Goal: Check status: Check status

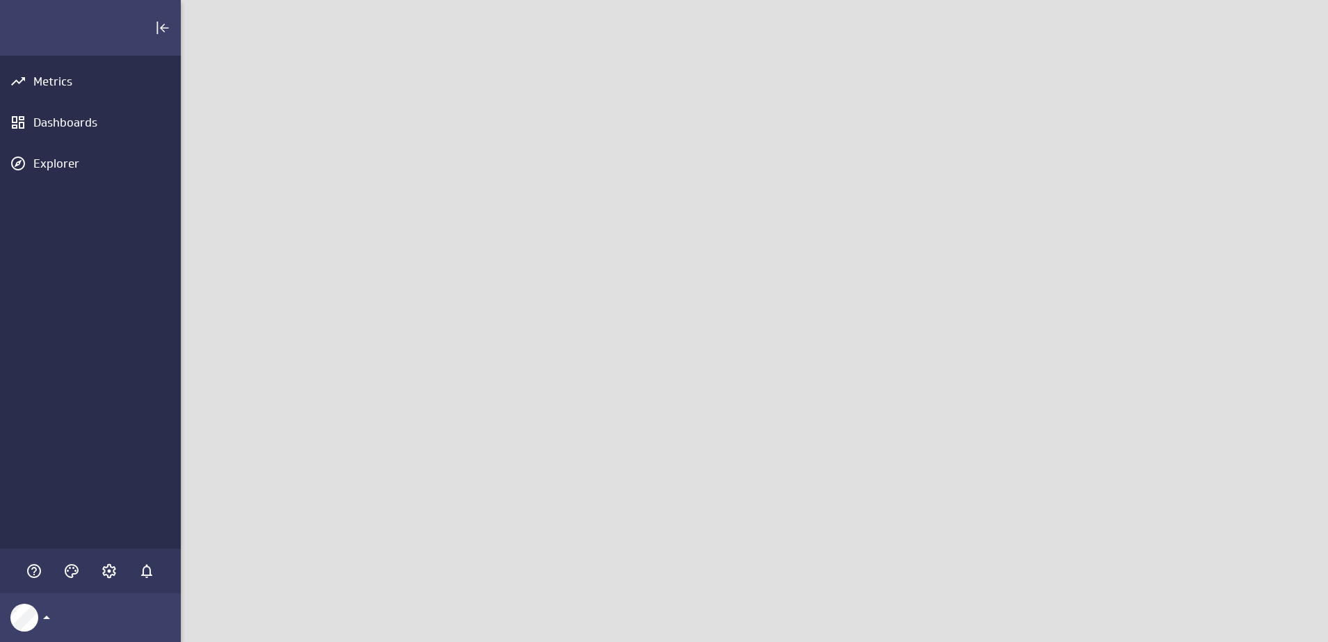
scroll to position [669, 1174]
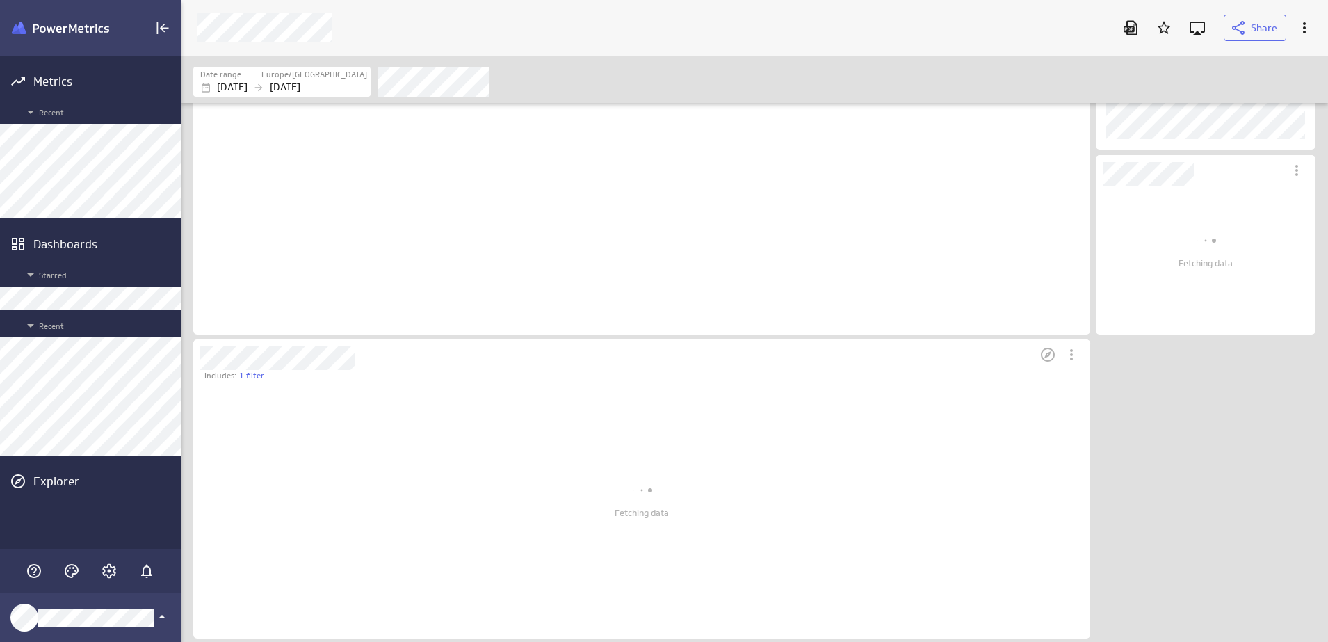
scroll to position [143, 226]
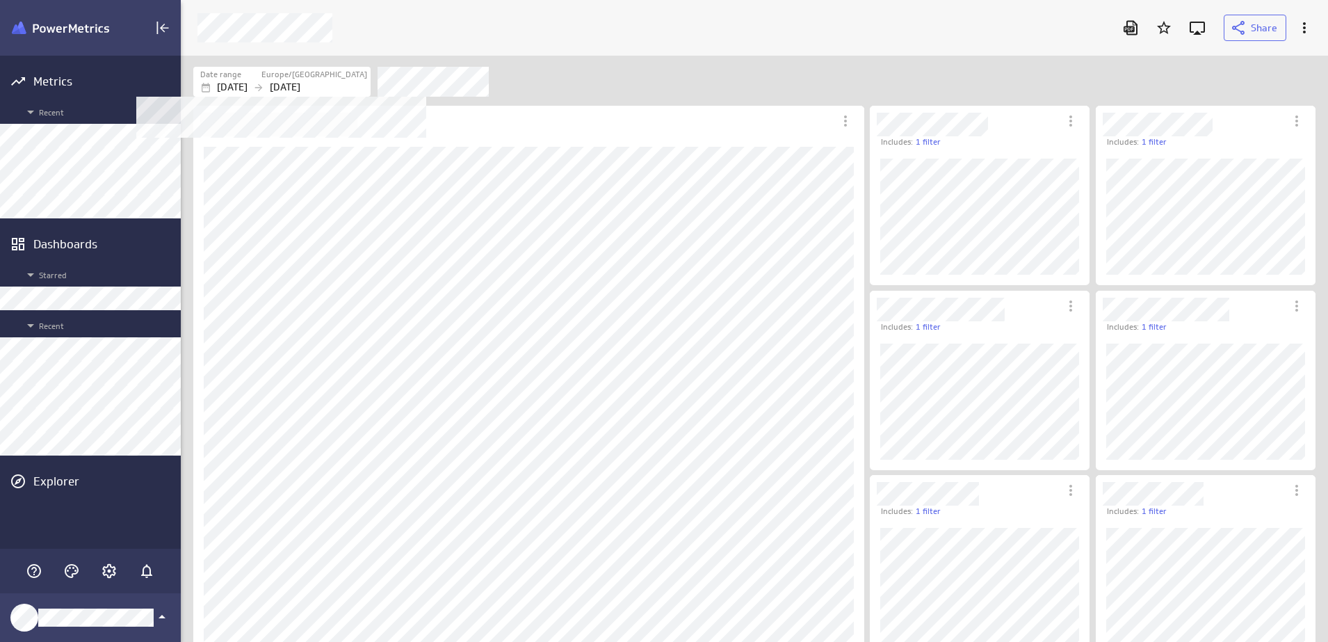
click at [319, 79] on label "Europe/[GEOGRAPHIC_DATA]" at bounding box center [314, 75] width 106 height 12
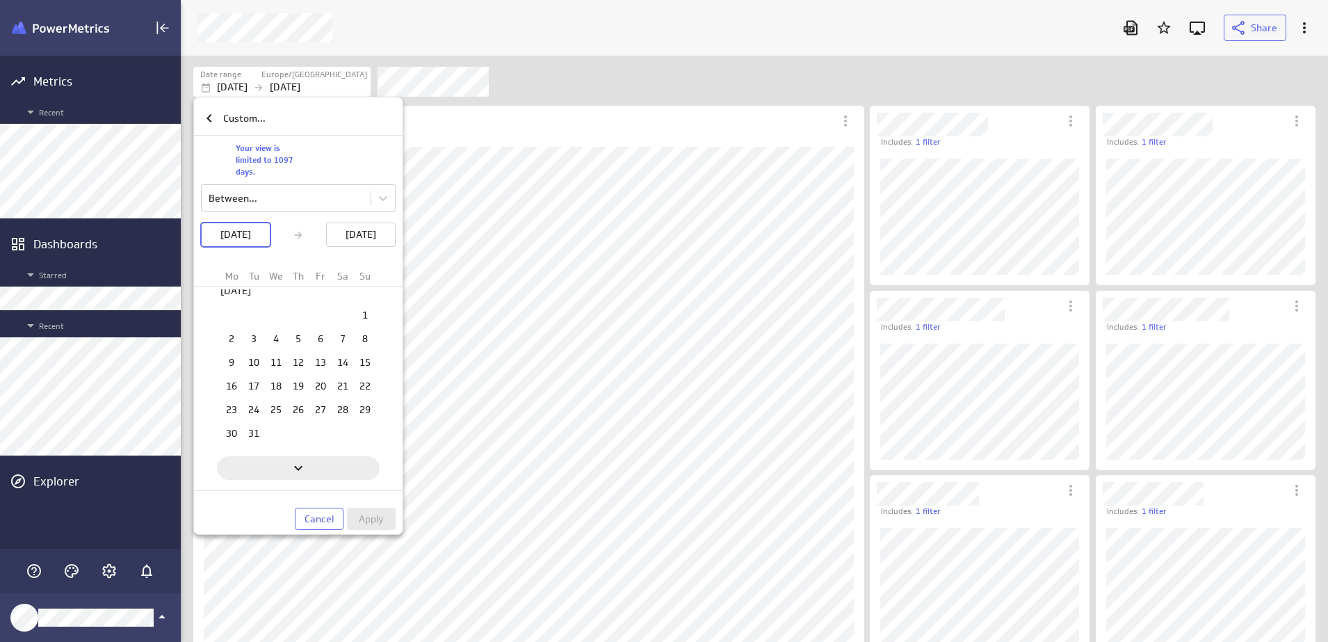
click at [295, 478] on div "Next" at bounding box center [298, 468] width 163 height 24
click at [311, 343] on td "1" at bounding box center [320, 337] width 22 height 22
drag, startPoint x: 362, startPoint y: 435, endPoint x: 365, endPoint y: 451, distance: 16.4
click at [362, 435] on td "31" at bounding box center [365, 432] width 22 height 22
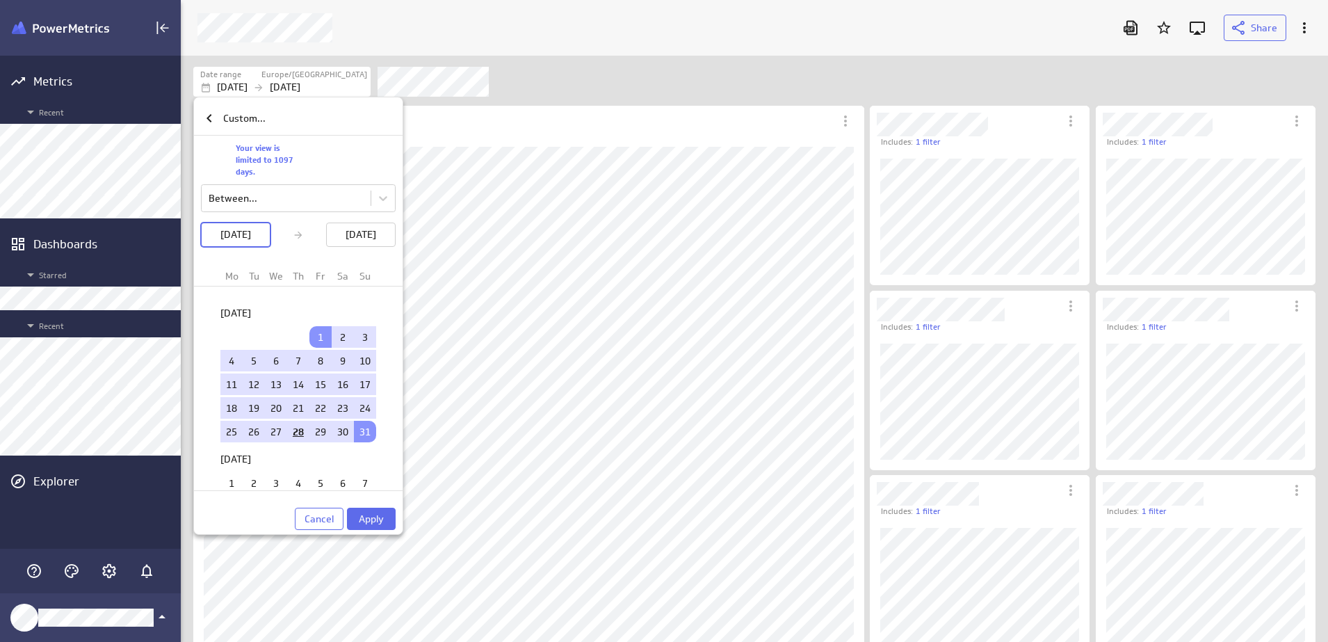
click at [379, 519] on span "Apply" at bounding box center [371, 518] width 25 height 13
